Goal: Task Accomplishment & Management: Use online tool/utility

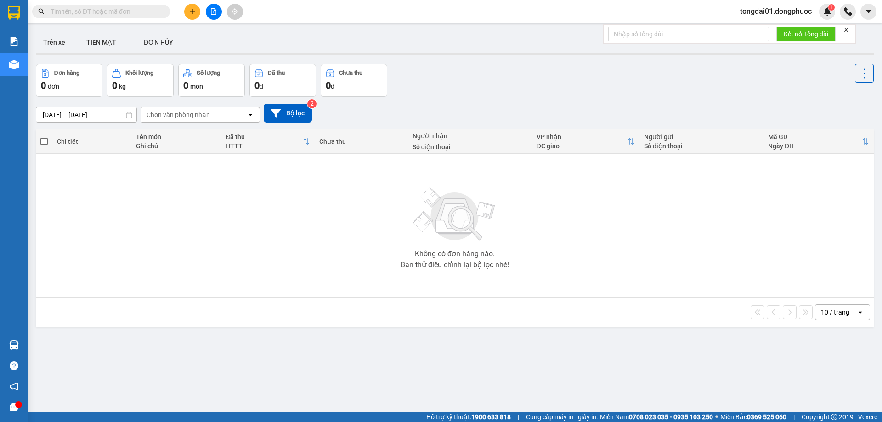
click at [129, 16] on input "text" at bounding box center [105, 11] width 108 height 10
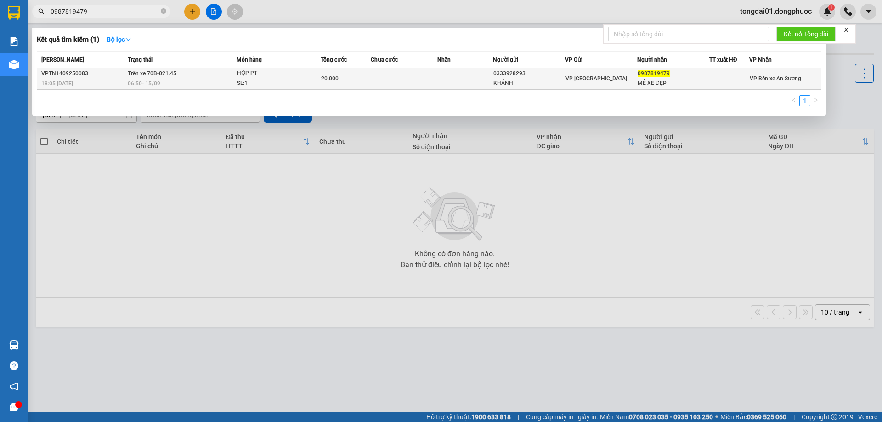
type input "0987819479"
click at [197, 84] on div "06:50 [DATE]" at bounding box center [182, 84] width 108 height 10
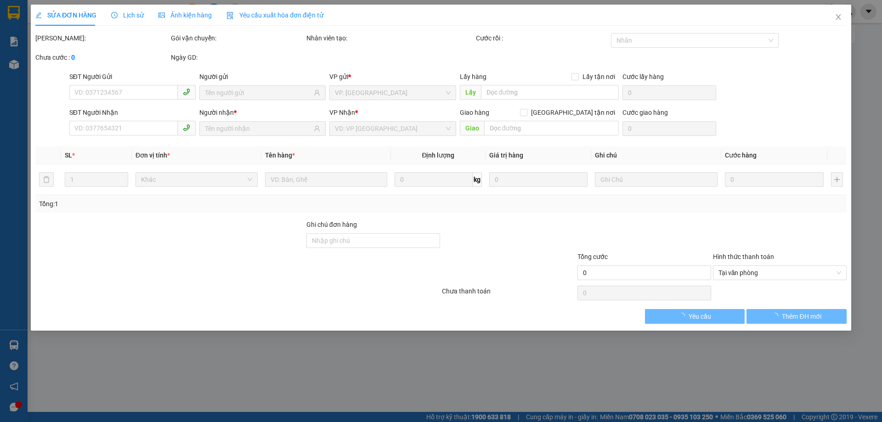
type input "0333928293"
type input "KHÁNH"
type input "0987819479"
type input "MÊ XE ĐẸP"
type input "20.000"
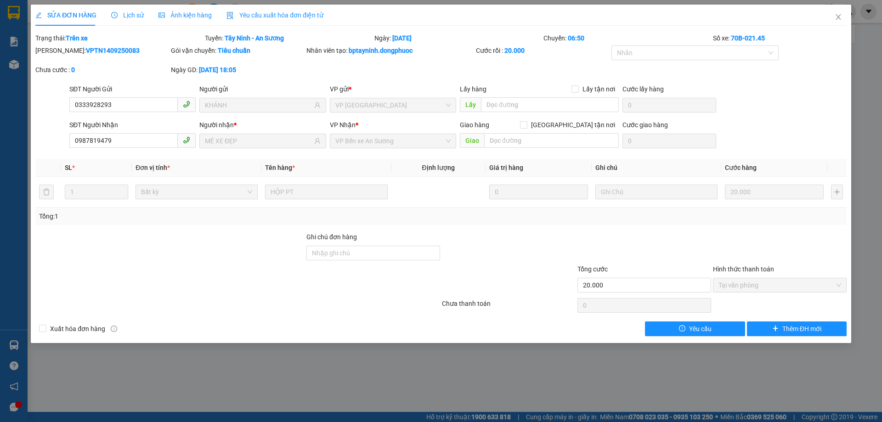
click at [116, 15] on icon "clock-circle" at bounding box center [114, 15] width 6 height 6
